Goal: Navigation & Orientation: Find specific page/section

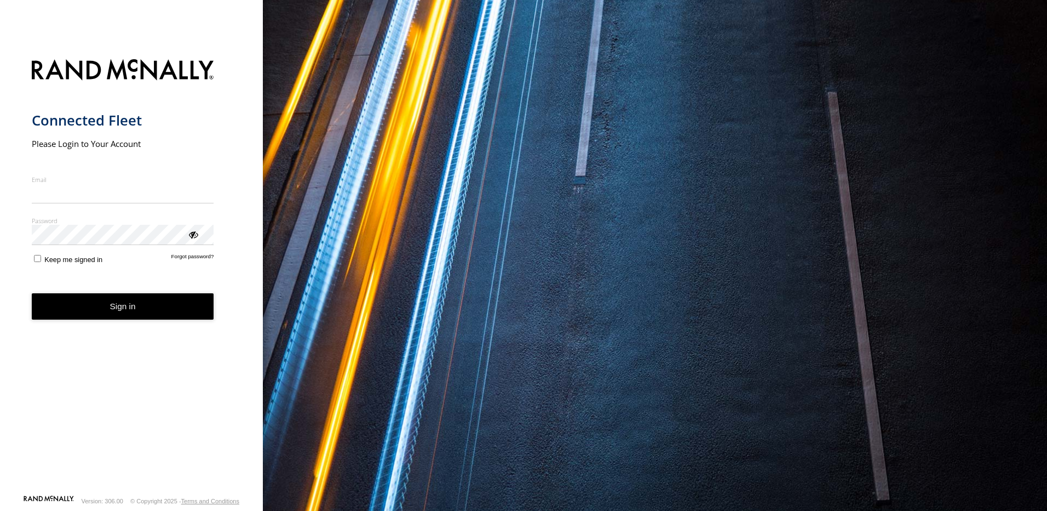
type input "**********"
click at [106, 316] on button "Sign in" at bounding box center [123, 306] width 182 height 27
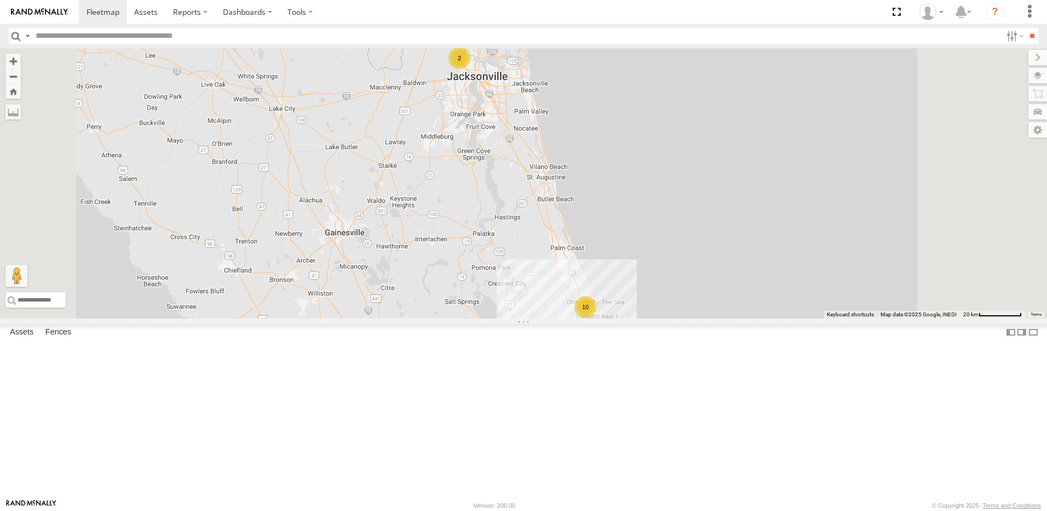
click at [0, 0] on div "TRUCK 45" at bounding box center [0, 0] width 0 height 0
